Goal: Information Seeking & Learning: Learn about a topic

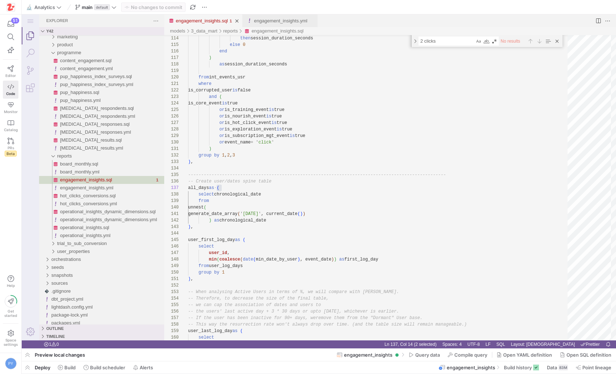
scroll to position [39, 34]
